Goal: Check status: Check status

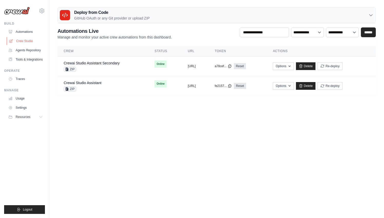
click at [34, 41] on link "Crew Studio" at bounding box center [26, 41] width 39 height 8
click at [95, 62] on link "Crewai Studio Assistant Secondary" at bounding box center [92, 63] width 56 height 4
click at [95, 88] on div "ZIP" at bounding box center [83, 89] width 38 height 5
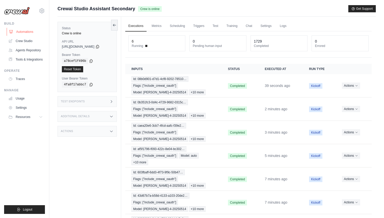
click at [35, 32] on link "Automations" at bounding box center [26, 32] width 39 height 8
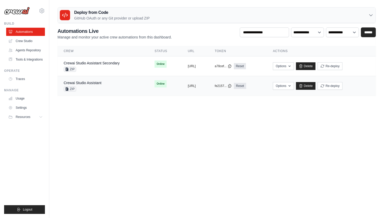
click at [91, 80] on td "Crewai Studio Assistant ZIP" at bounding box center [103, 86] width 91 height 20
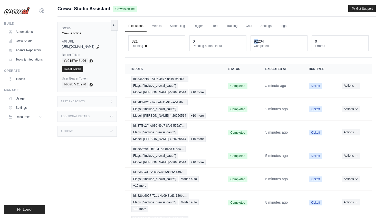
drag, startPoint x: 258, startPoint y: 42, endPoint x: 254, endPoint y: 42, distance: 4.4
click at [254, 42] on div "92204 Completed" at bounding box center [279, 43] width 56 height 15
